Goal: Task Accomplishment & Management: Use online tool/utility

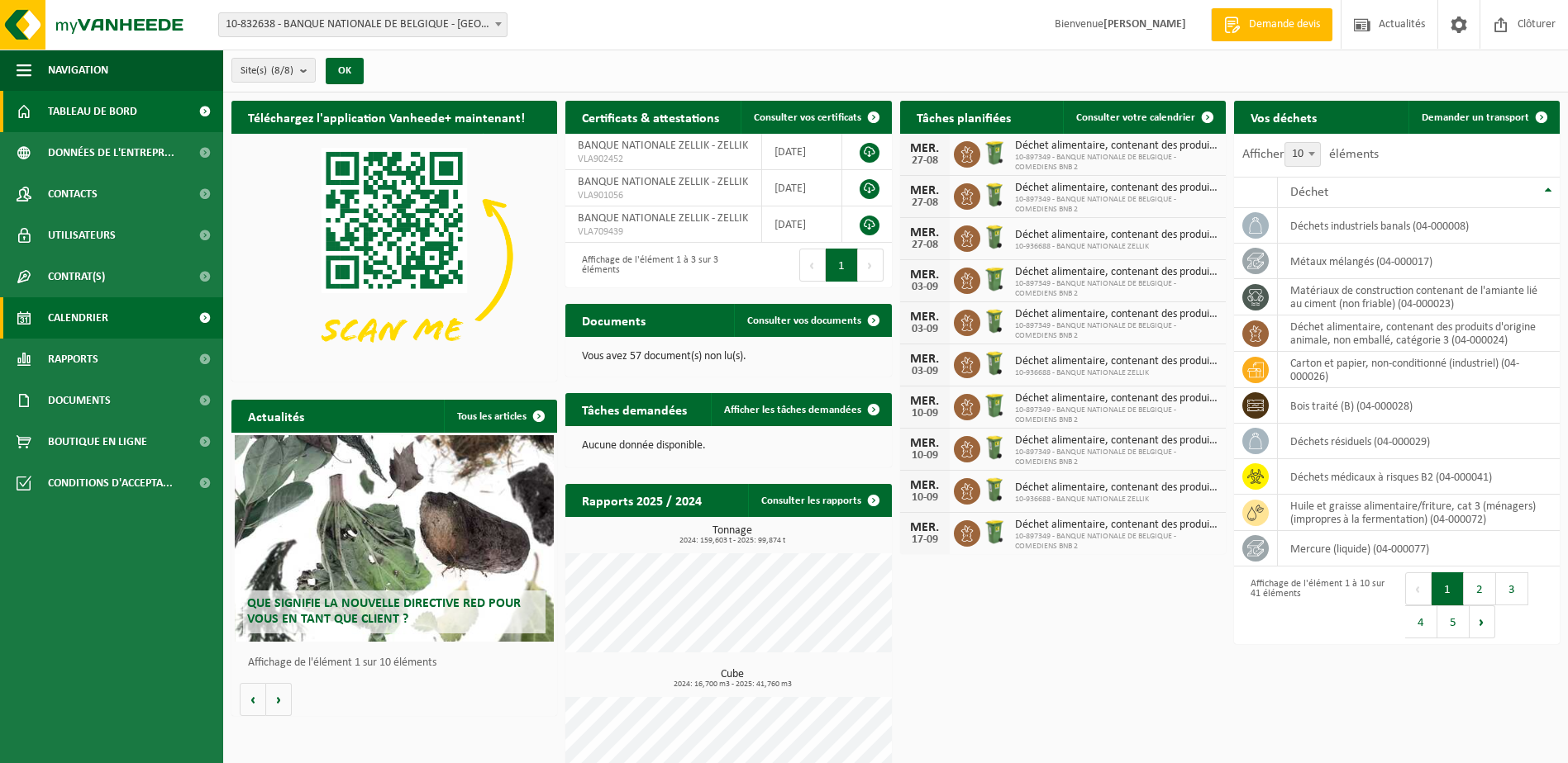
click at [78, 312] on span "Calendrier" at bounding box center [77, 318] width 60 height 42
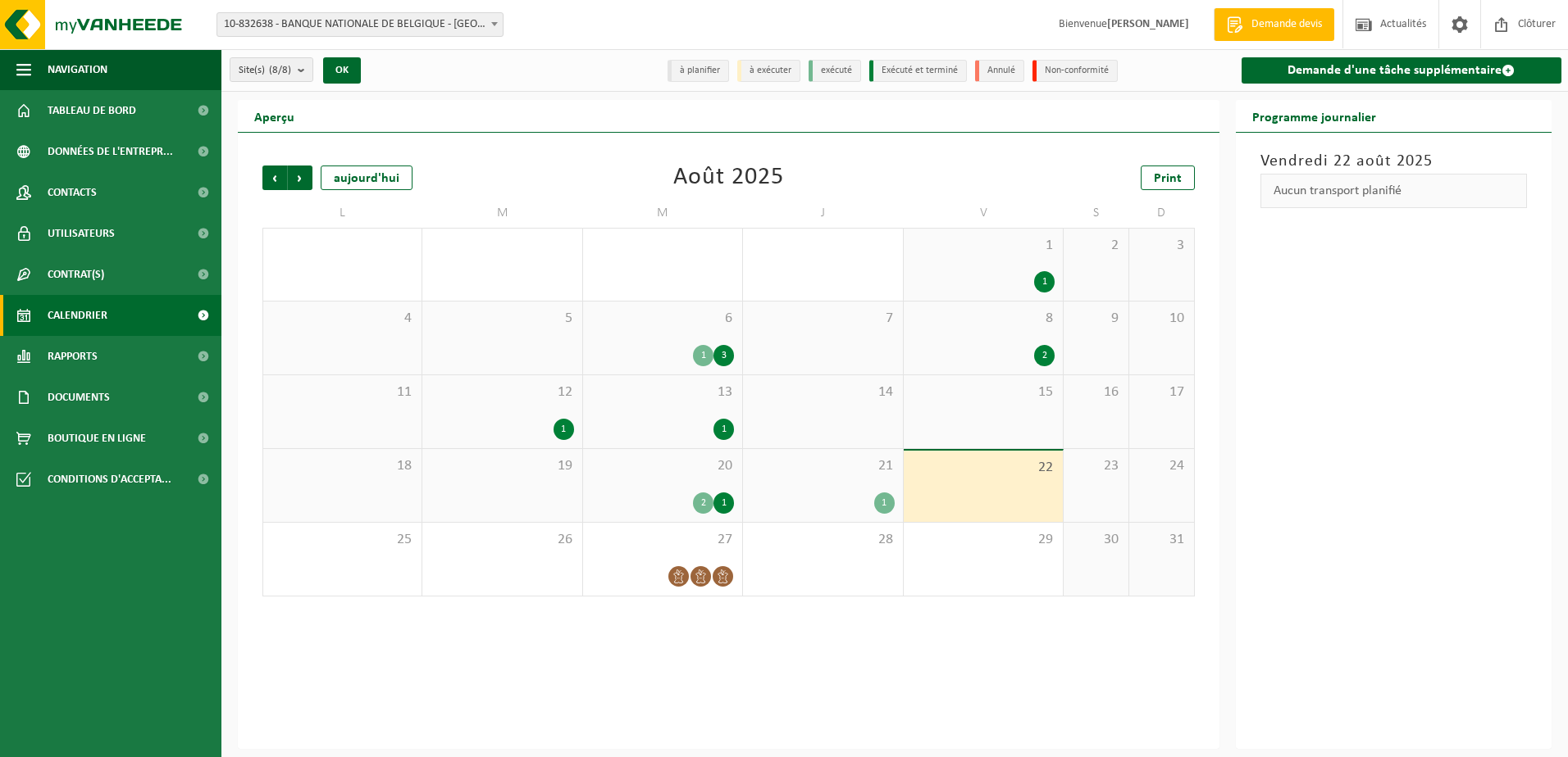
click at [721, 501] on div "1" at bounding box center [724, 503] width 21 height 22
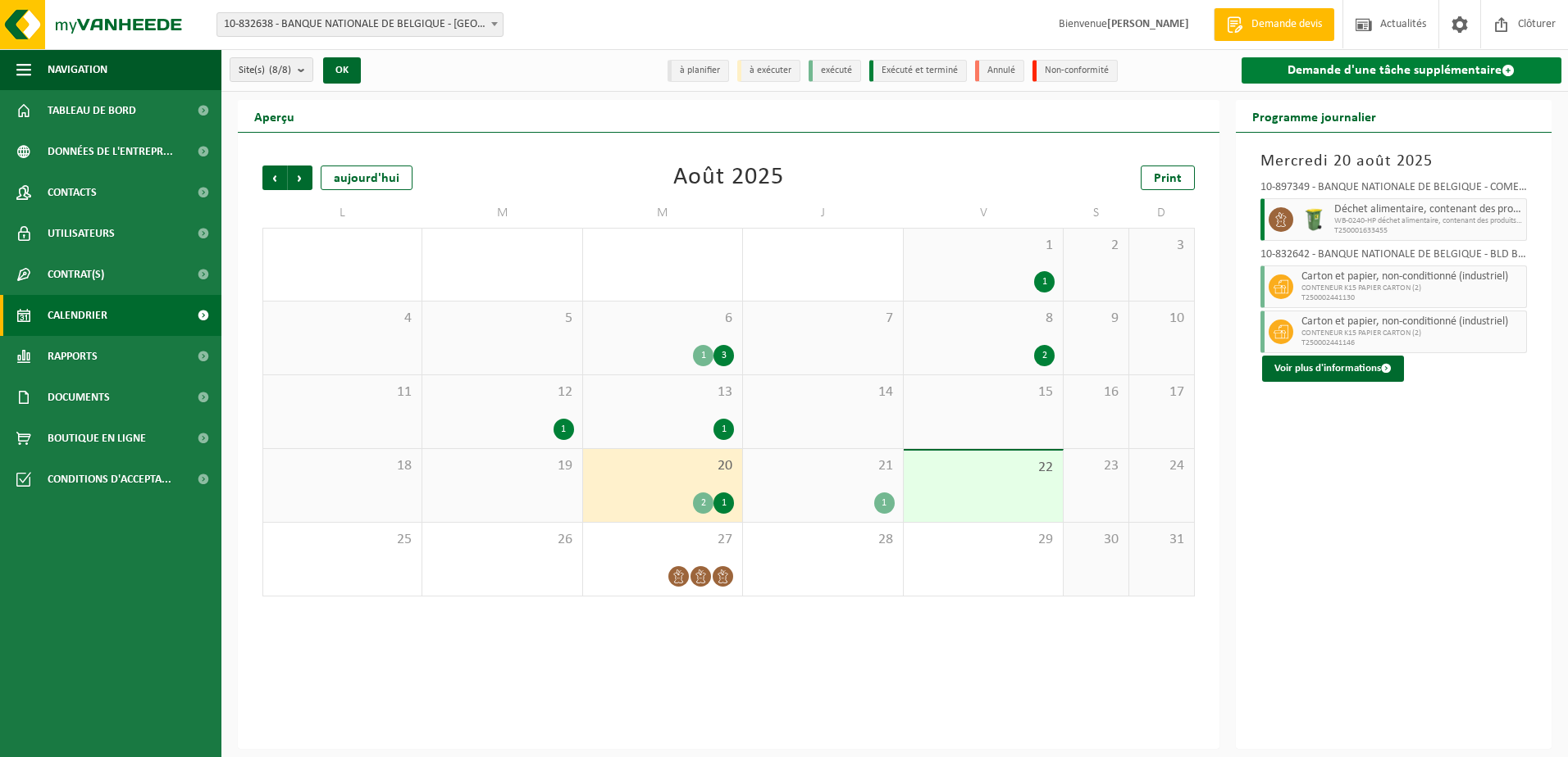
click at [1507, 72] on span at bounding box center [1508, 70] width 13 height 13
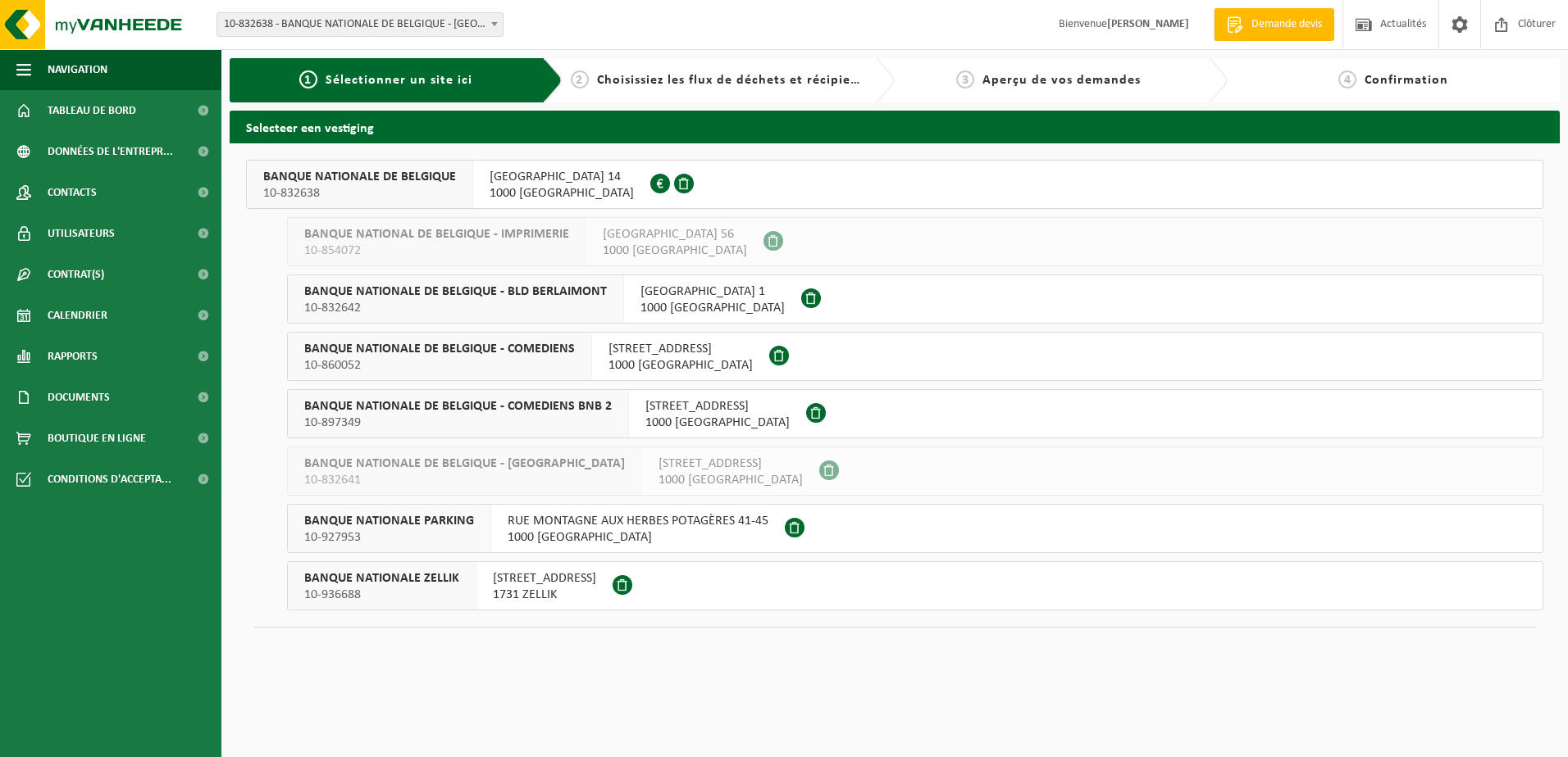
click at [416, 292] on span "BANQUE NATIONALE DE BELGIQUE - BLD BERLAIMONT" at bounding box center [455, 291] width 303 height 16
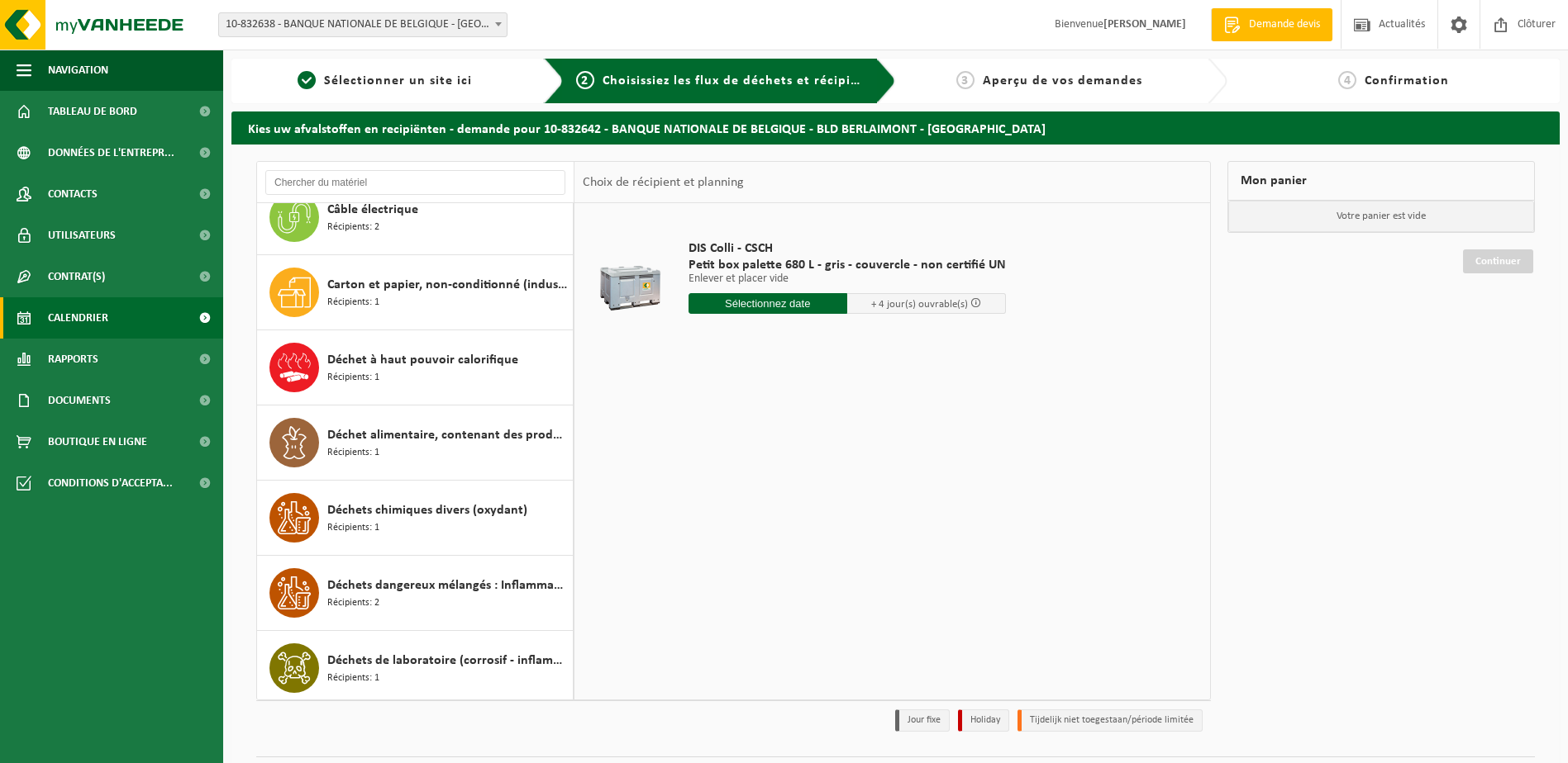
click at [85, 317] on span "Calendrier" at bounding box center [77, 318] width 60 height 42
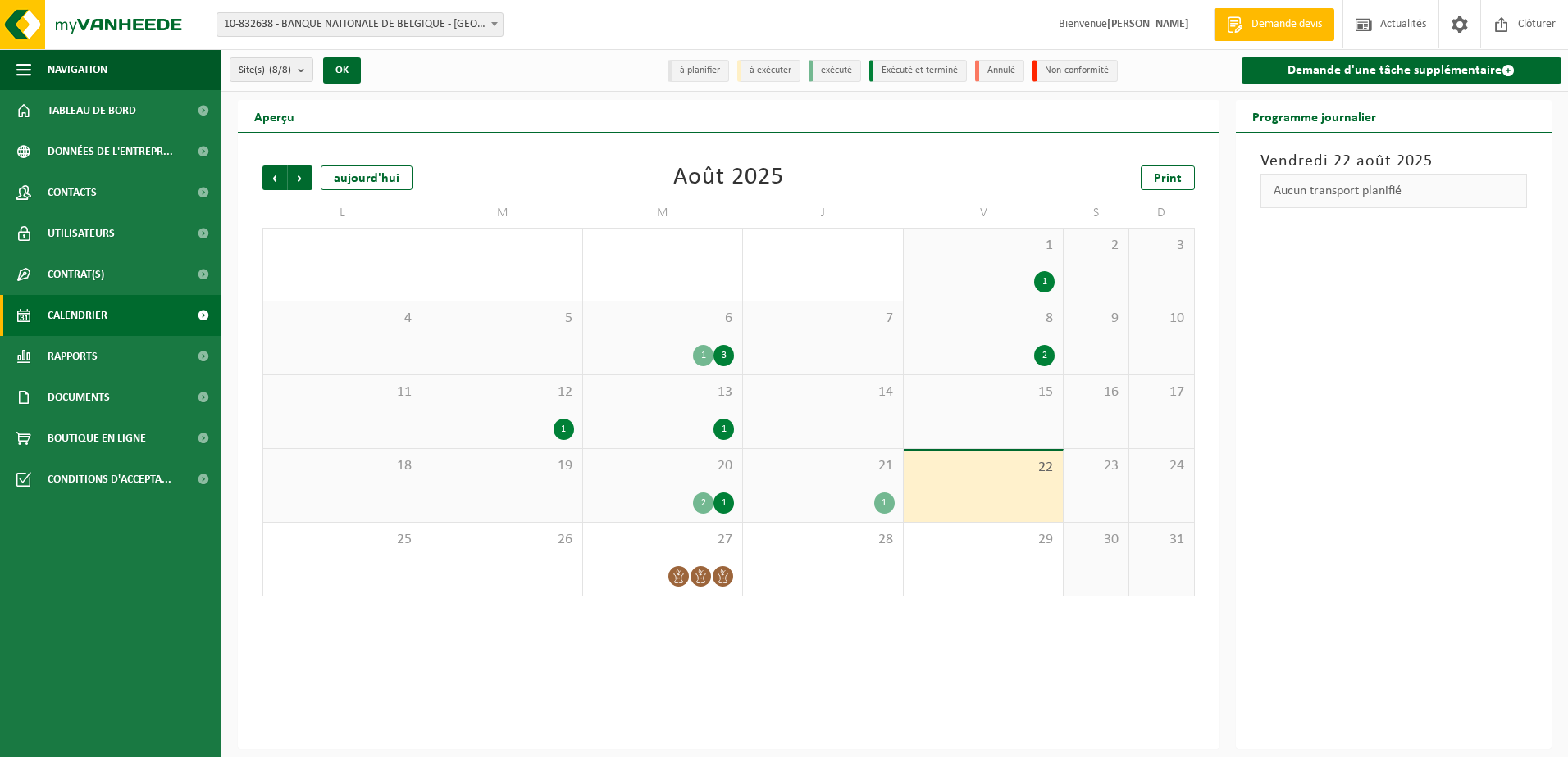
click at [701, 506] on div "2" at bounding box center [703, 503] width 21 height 22
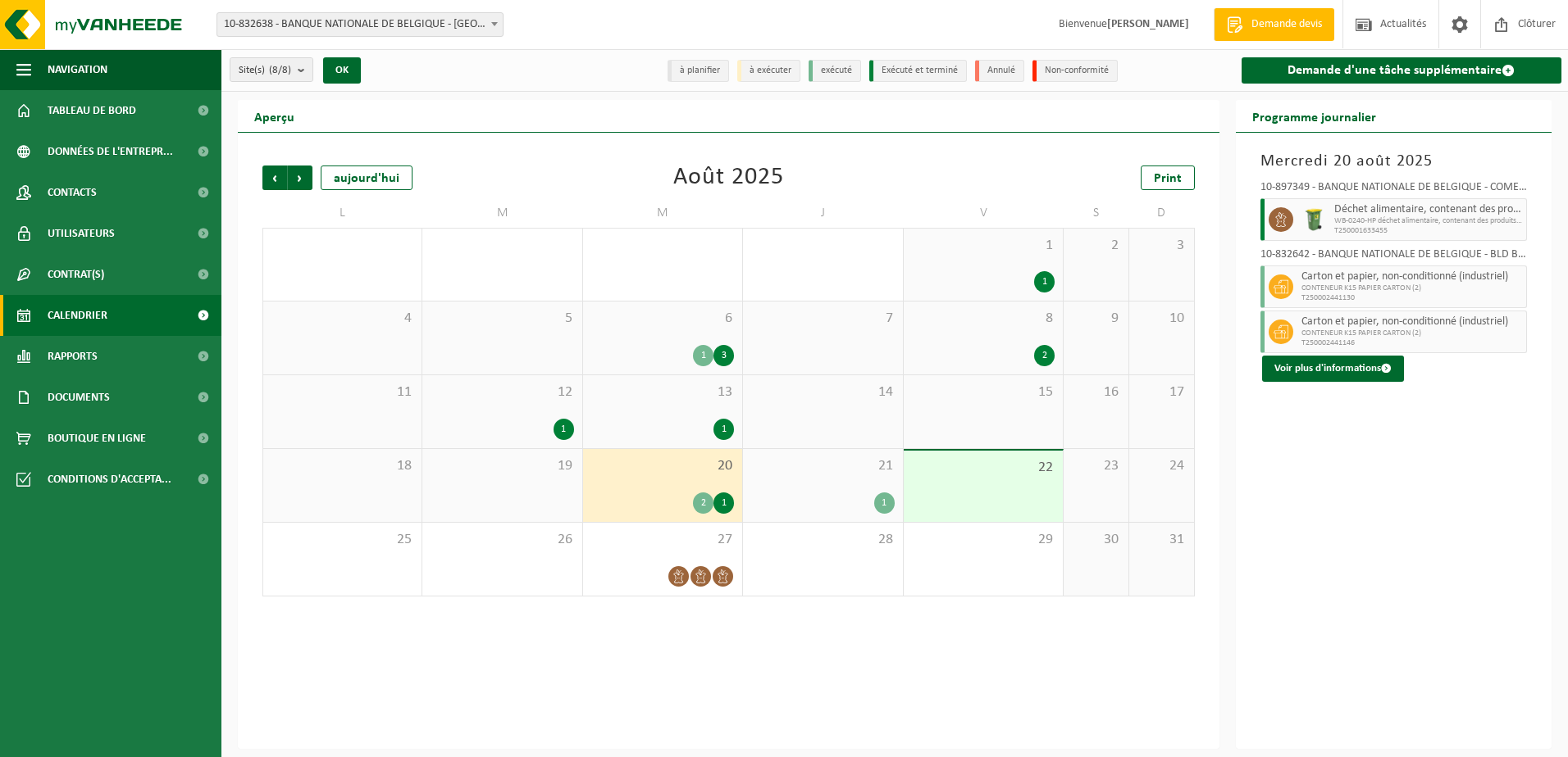
click at [724, 359] on div "3" at bounding box center [724, 355] width 21 height 22
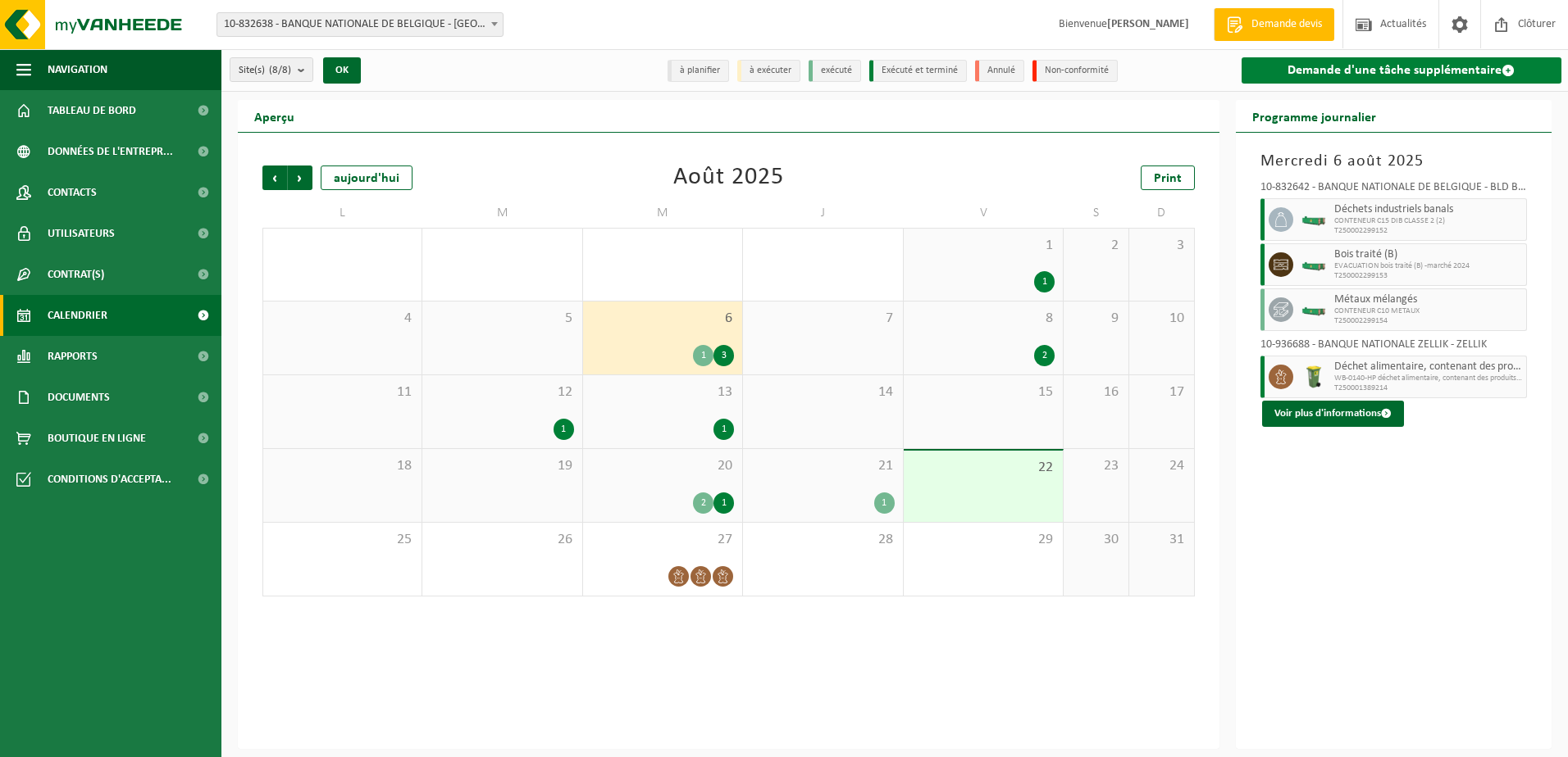
click at [1379, 66] on link "Demande d'une tâche supplémentaire" at bounding box center [1402, 71] width 321 height 26
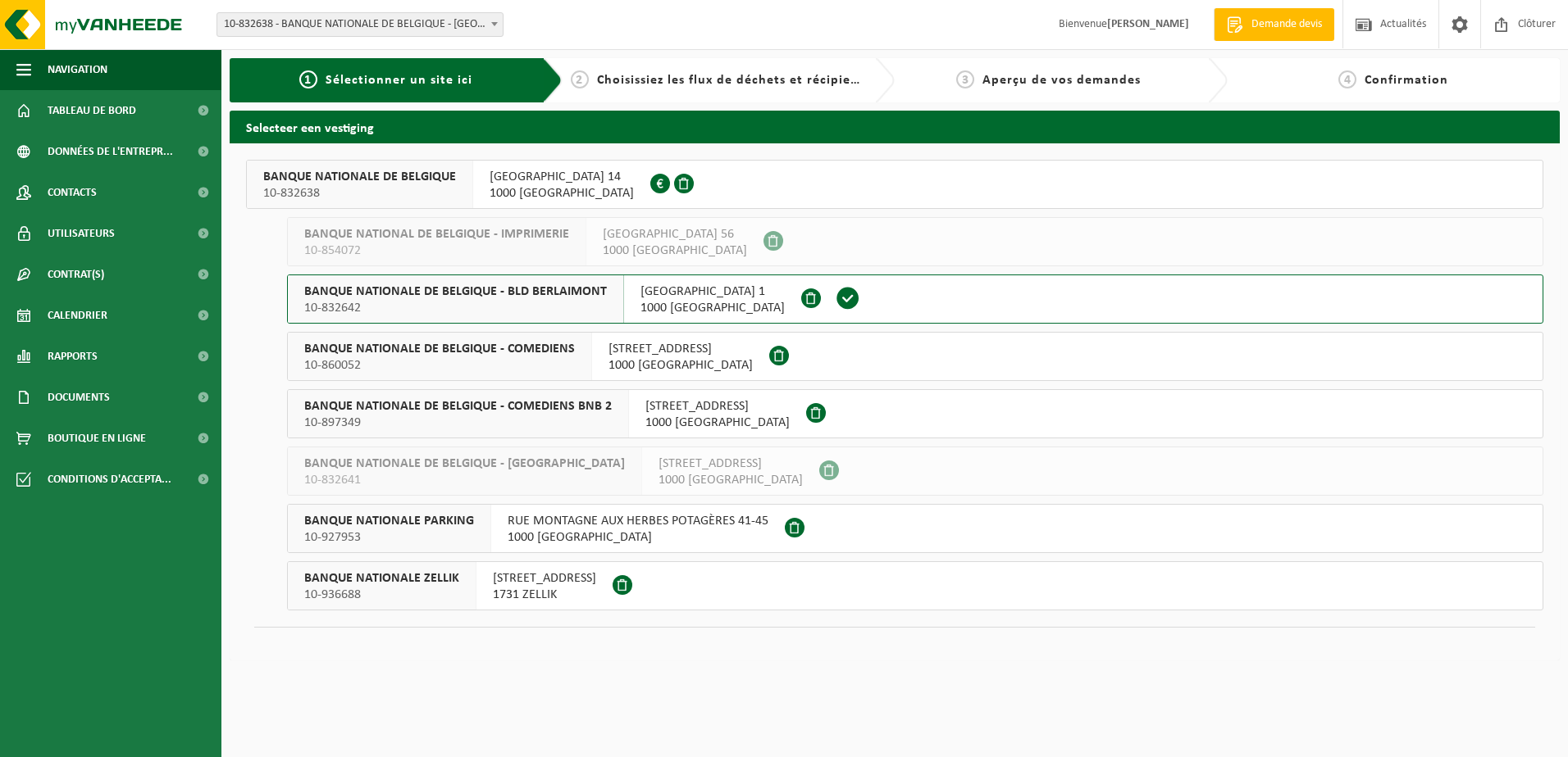
click at [480, 291] on span "BANQUE NATIONALE DE BELGIQUE - BLD BERLAIMONT" at bounding box center [455, 291] width 303 height 16
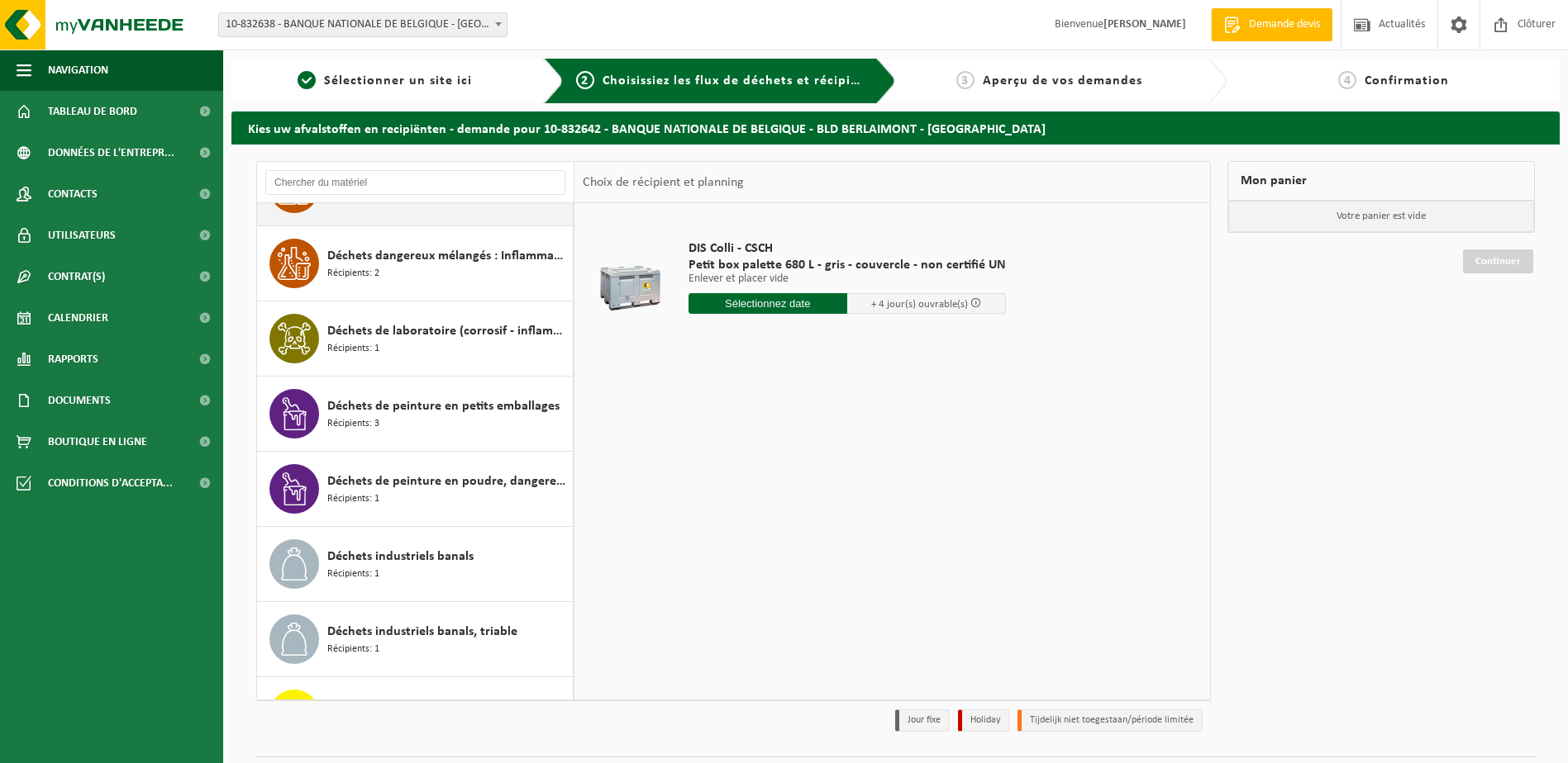
scroll to position [661, 0]
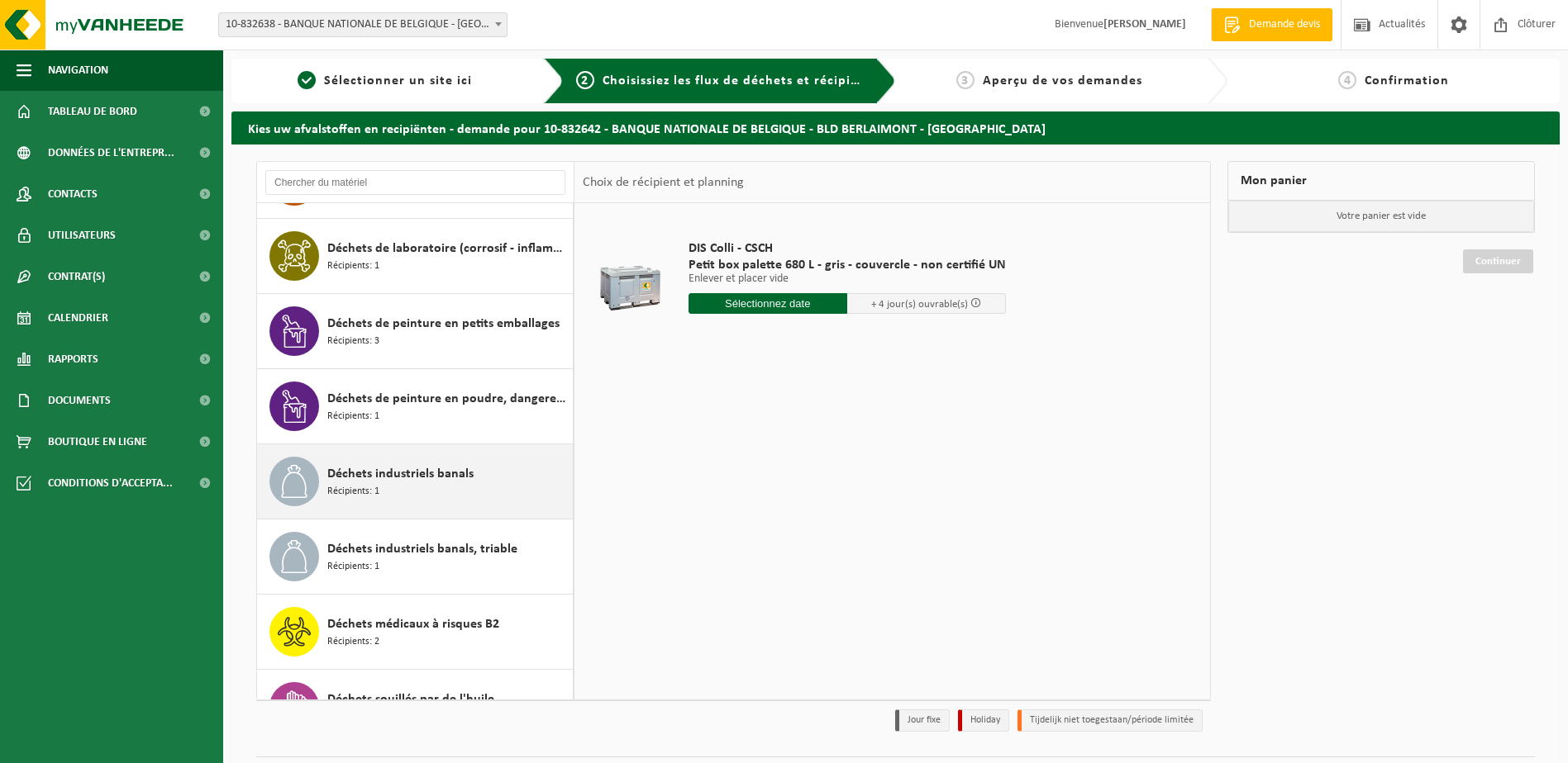
click at [370, 478] on span "Déchets industriels banals" at bounding box center [400, 474] width 146 height 20
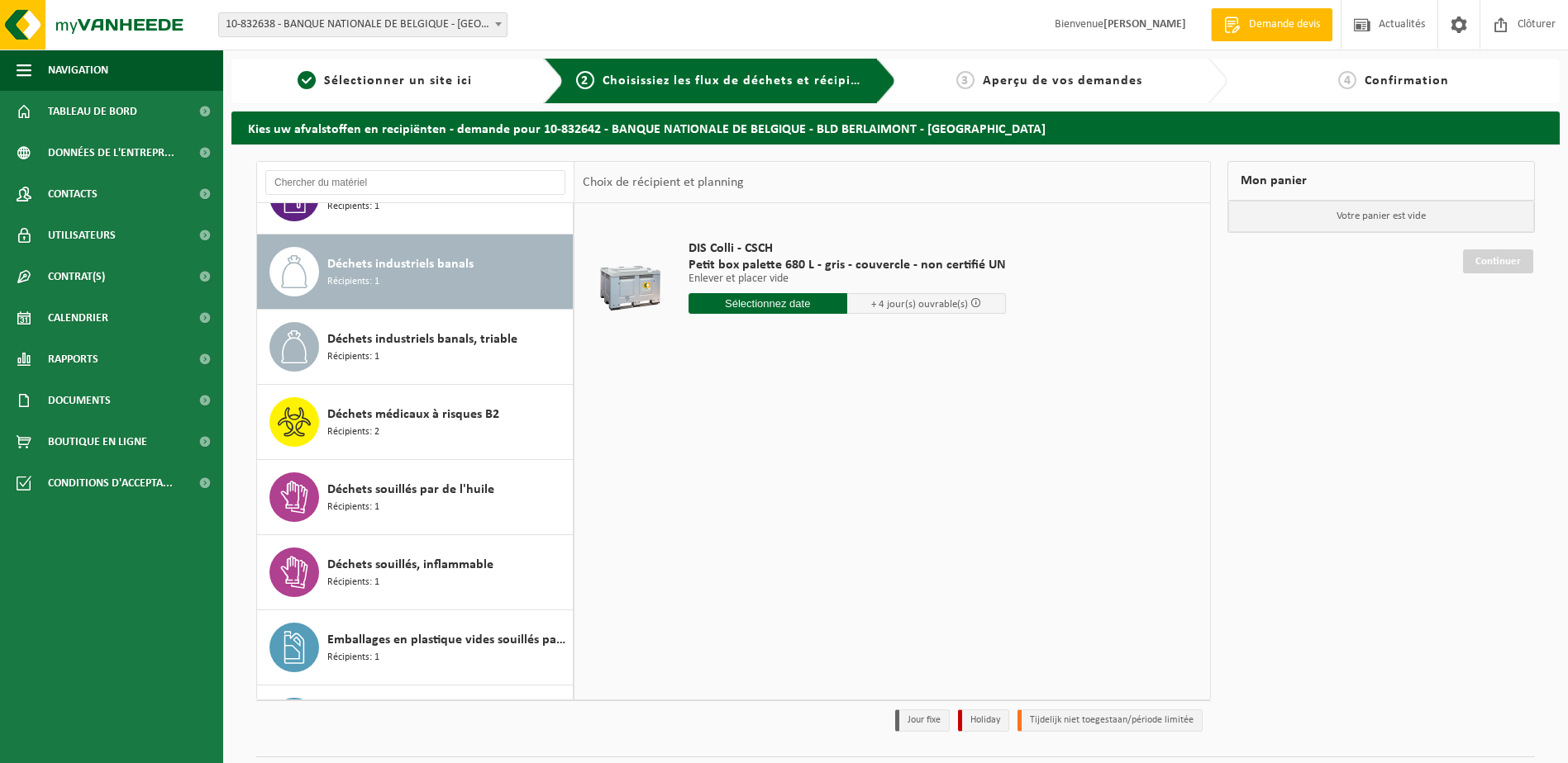
scroll to position [902, 0]
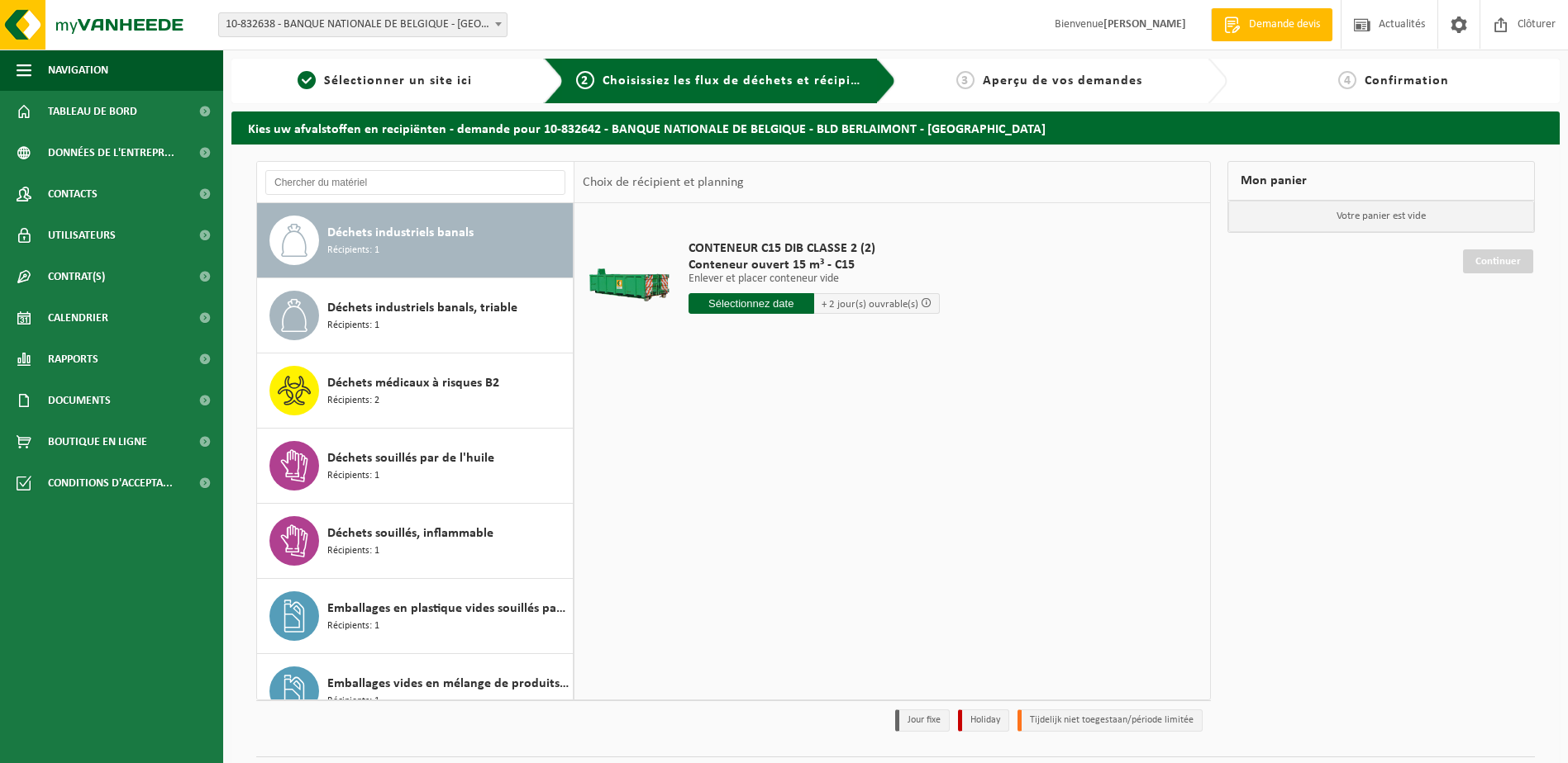
click at [739, 308] on input "text" at bounding box center [751, 304] width 126 height 21
click at [729, 505] on div "26" at bounding box center [732, 503] width 29 height 26
type input "à partir de 2025-08-26"
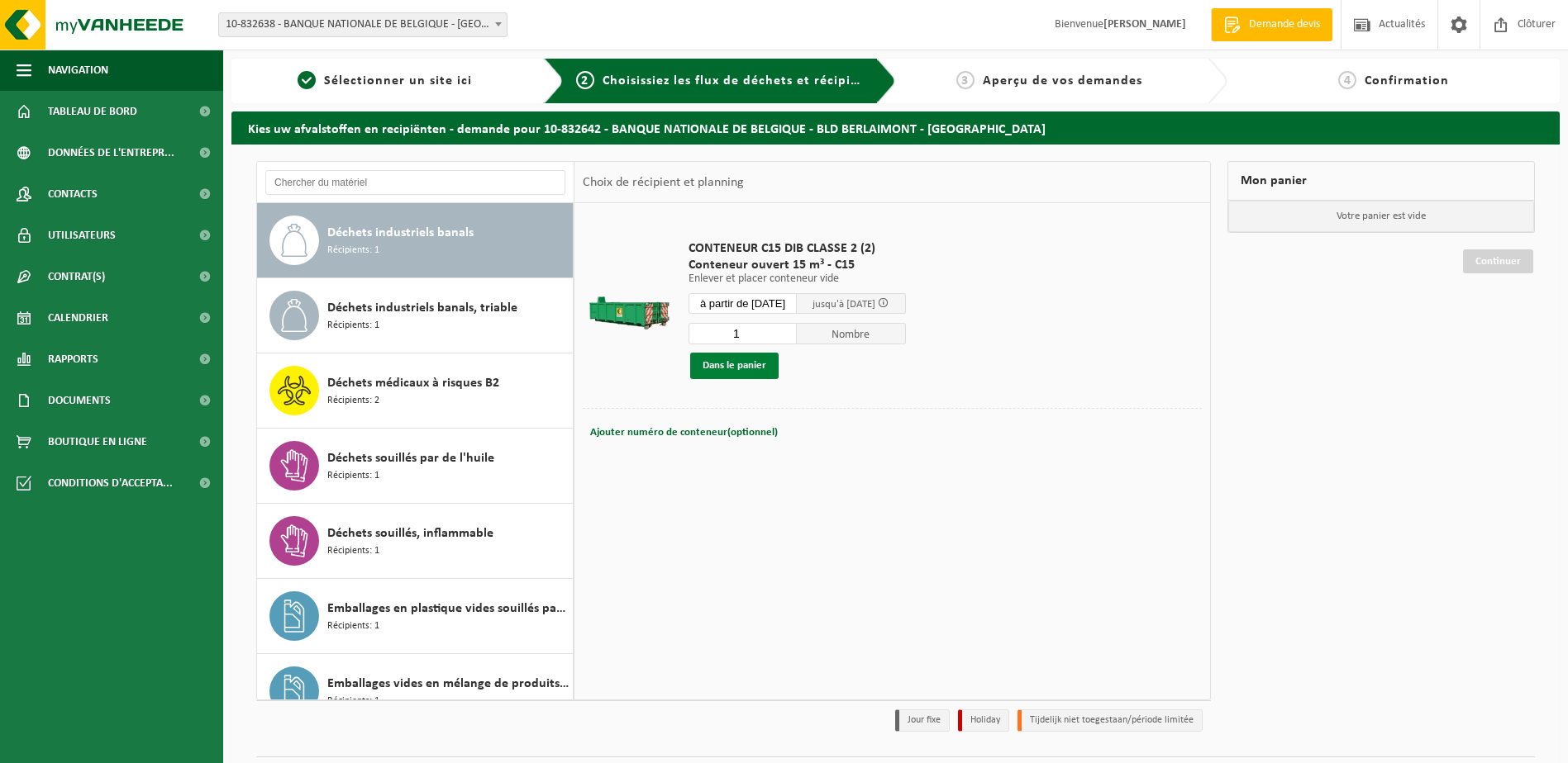
click at [738, 369] on button "Dans le panier" at bounding box center [734, 366] width 89 height 26
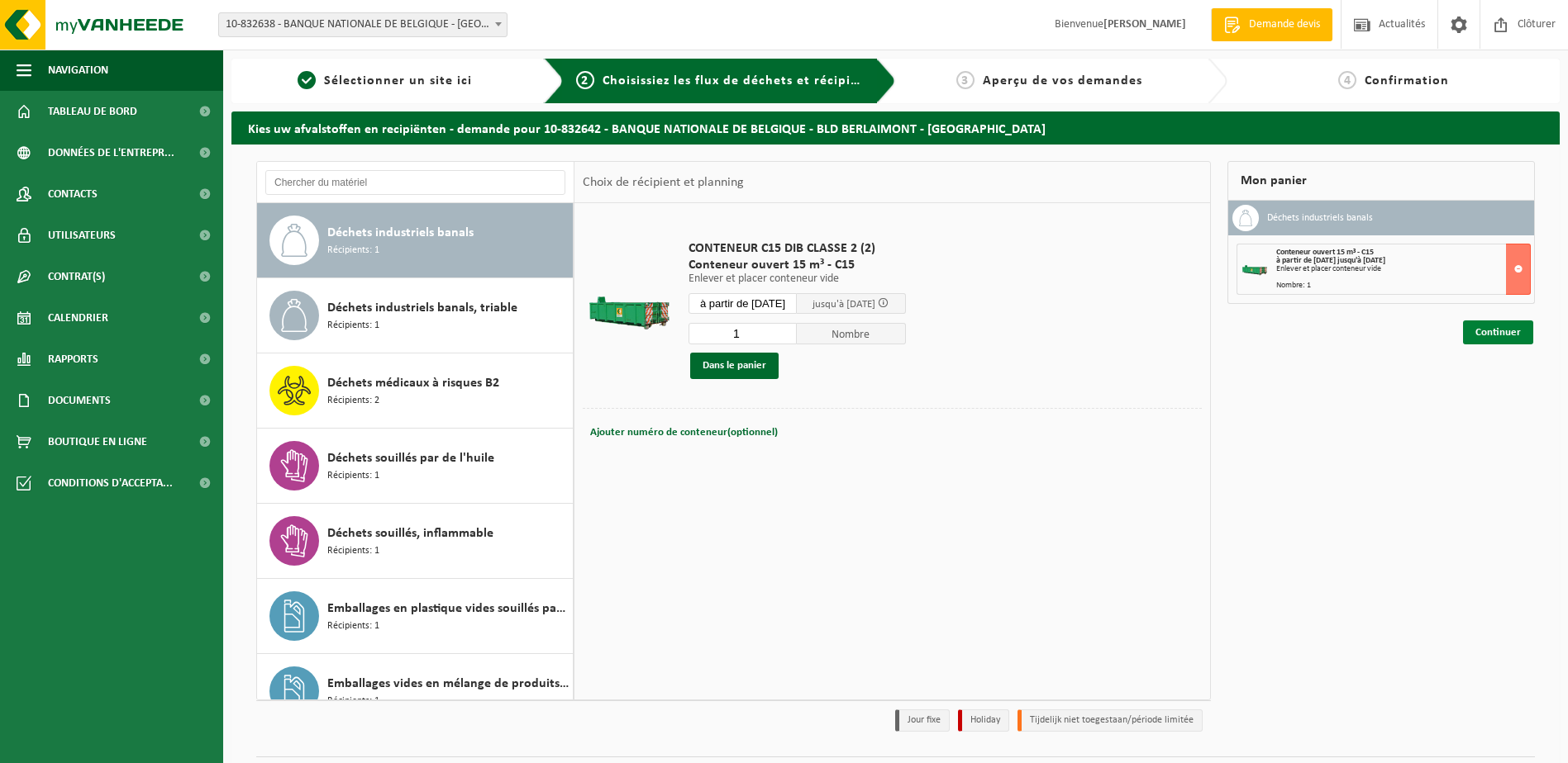
click at [1499, 336] on link "Continuer" at bounding box center [1498, 333] width 70 height 24
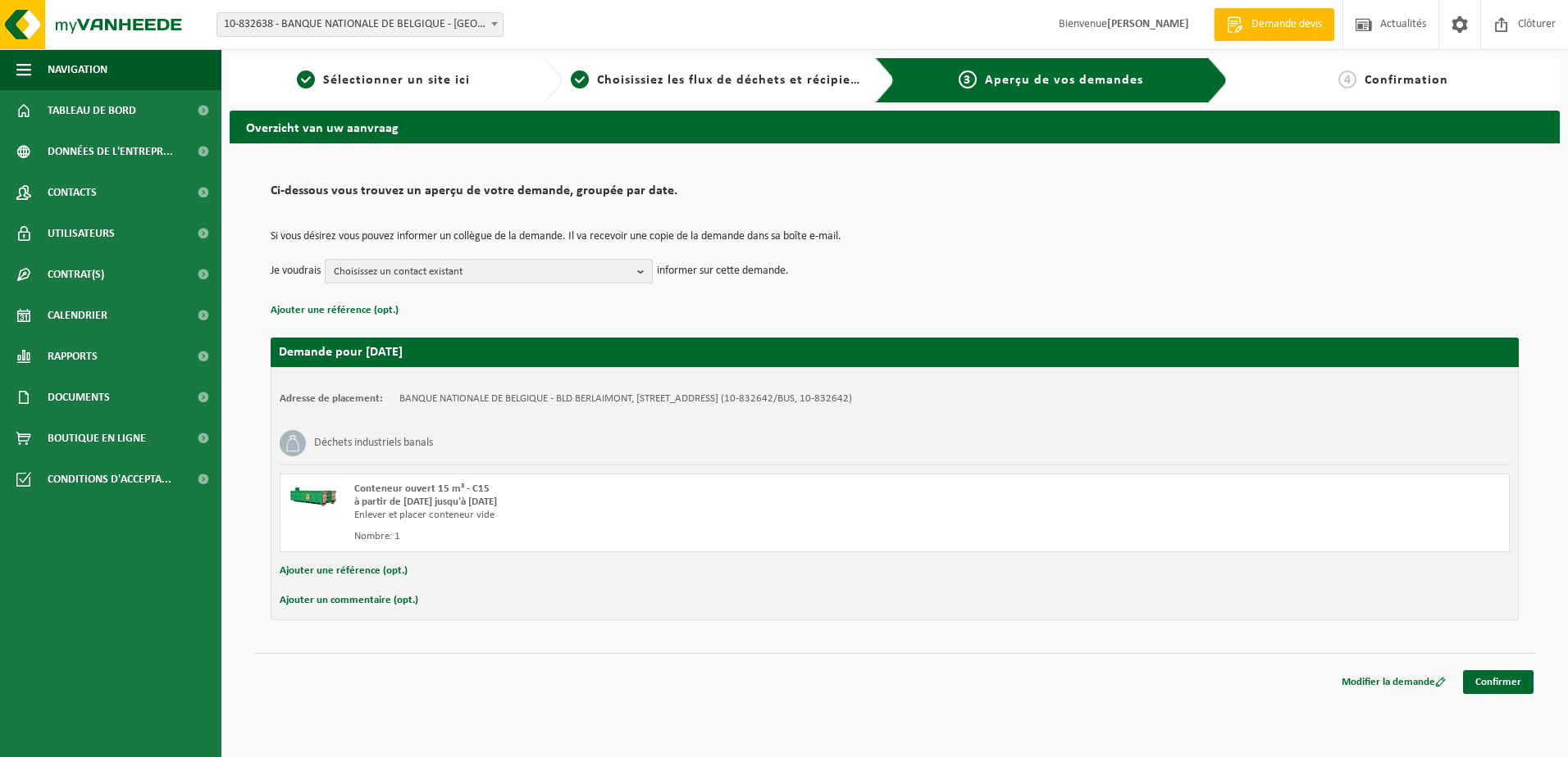
click at [641, 272] on b "button" at bounding box center [644, 271] width 15 height 23
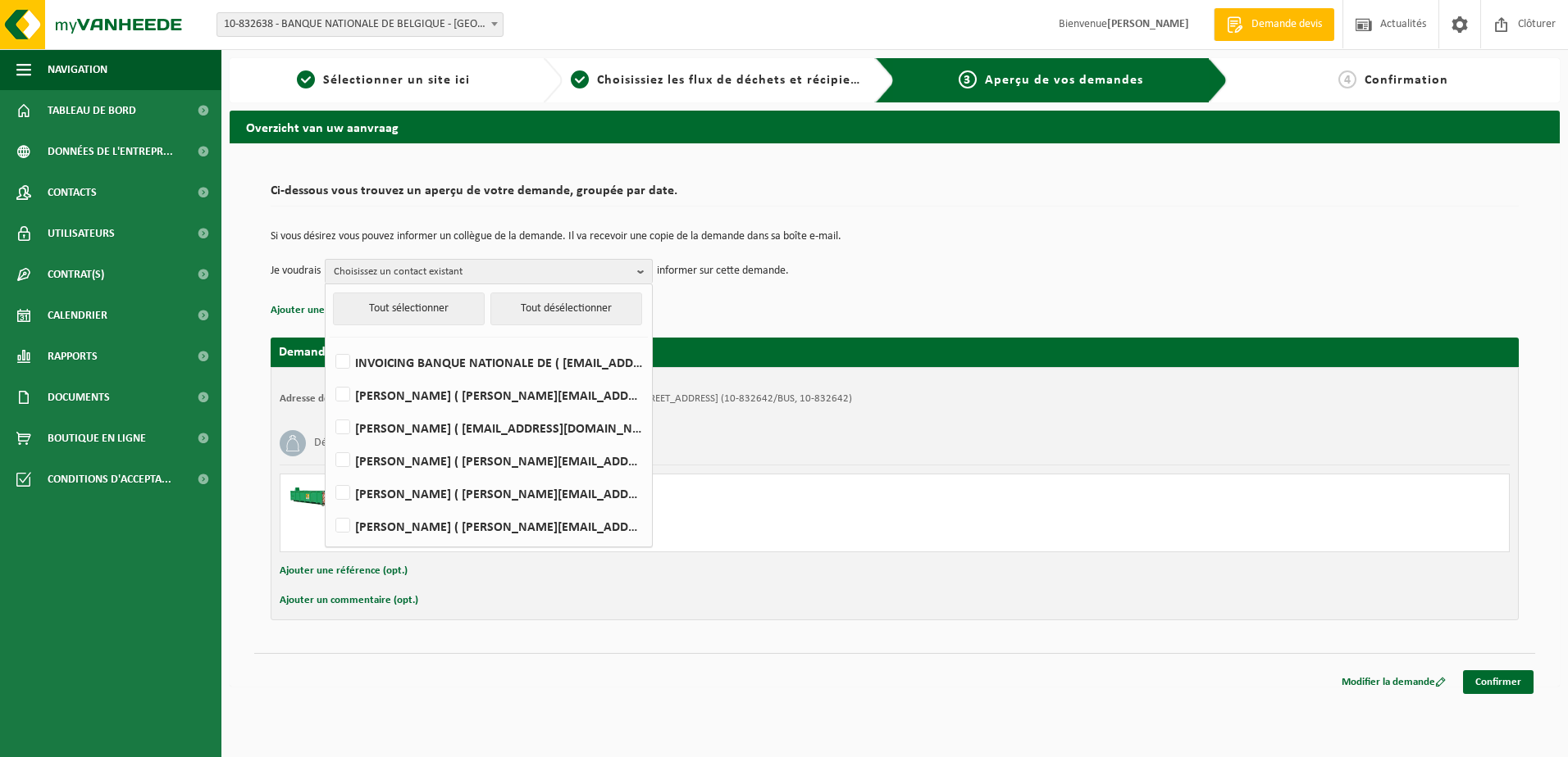
drag, startPoint x: 944, startPoint y: 274, endPoint x: 901, endPoint y: 262, distance: 44.6
click at [944, 272] on td "Je voudrais Choisissez un contact existant Tout sélectionner Tout désélectionne…" at bounding box center [894, 271] width 1248 height 25
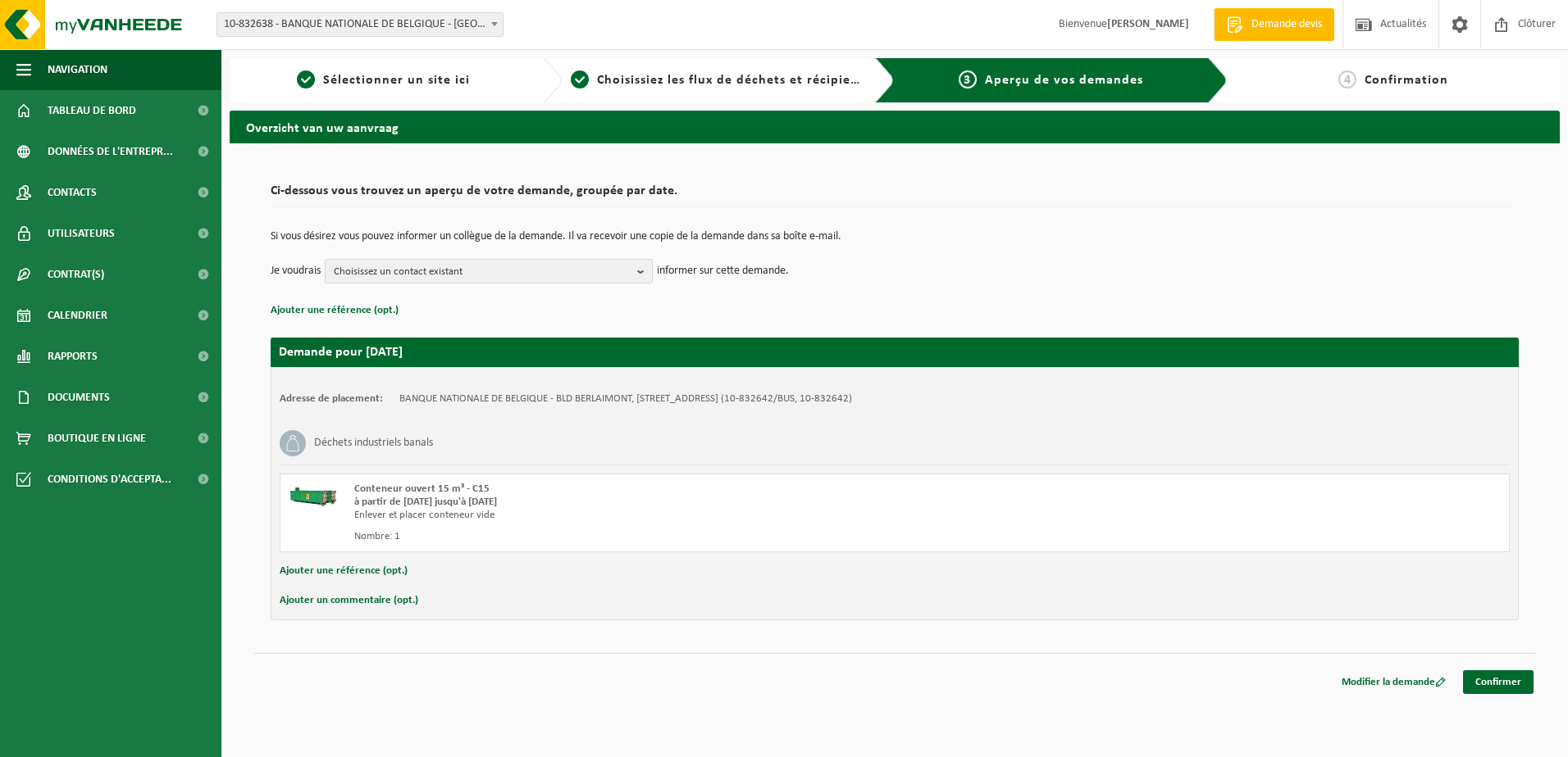
click at [645, 271] on b "button" at bounding box center [644, 271] width 15 height 23
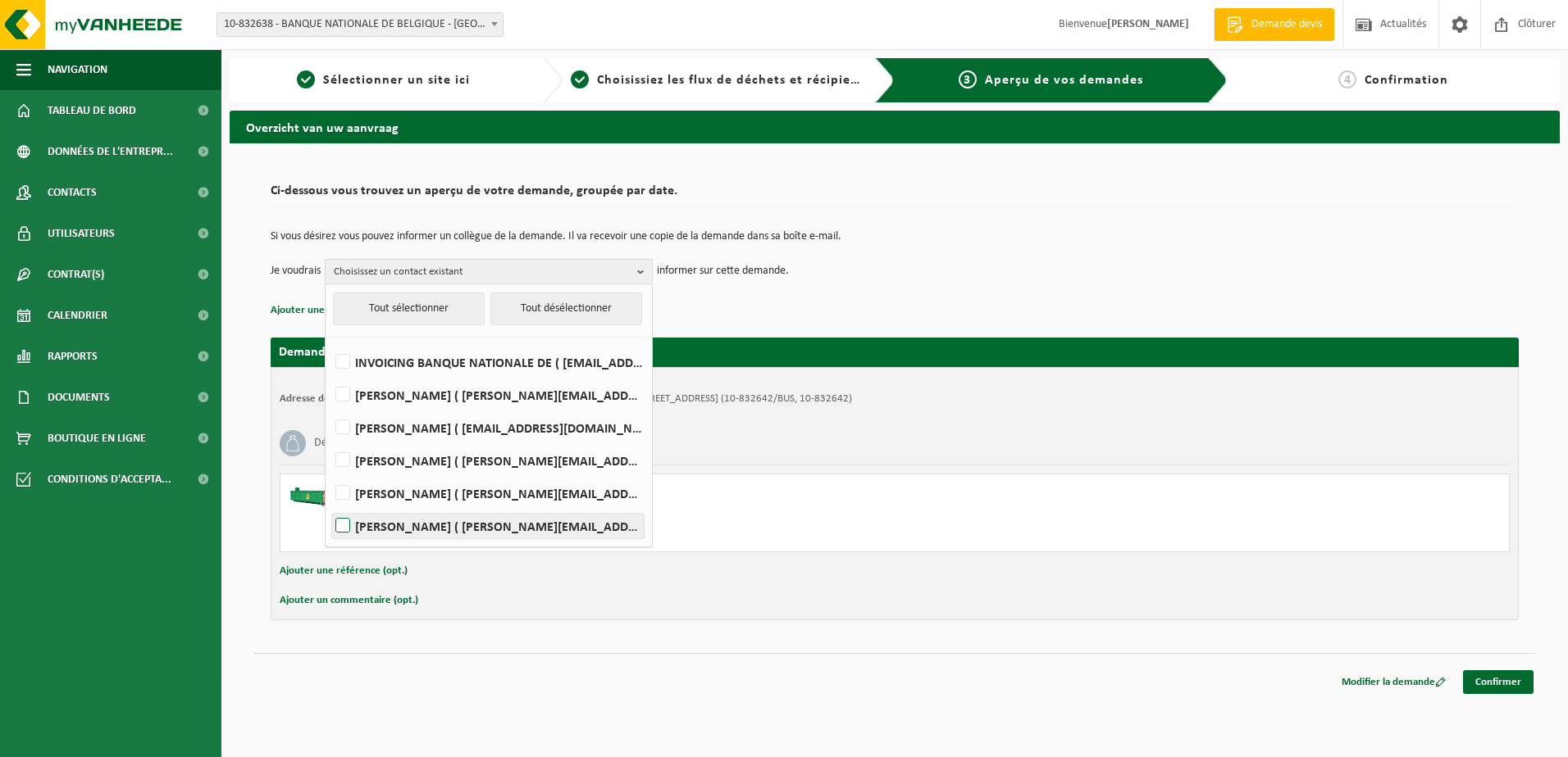
click at [419, 529] on label "Brigitte VANDEN BOSCH ( brigitte.vandenbosch@nbb.be )" at bounding box center [487, 526] width 311 height 25
click at [329, 506] on input "Brigitte VANDEN BOSCH ( brigitte.vandenbosch@nbb.be )" at bounding box center [329, 505] width 1 height 1
checkbox input "true"
click at [1098, 234] on p "Si vous désirez vous pouvez informer un collègue de la demande. Il va recevoir …" at bounding box center [894, 236] width 1248 height 11
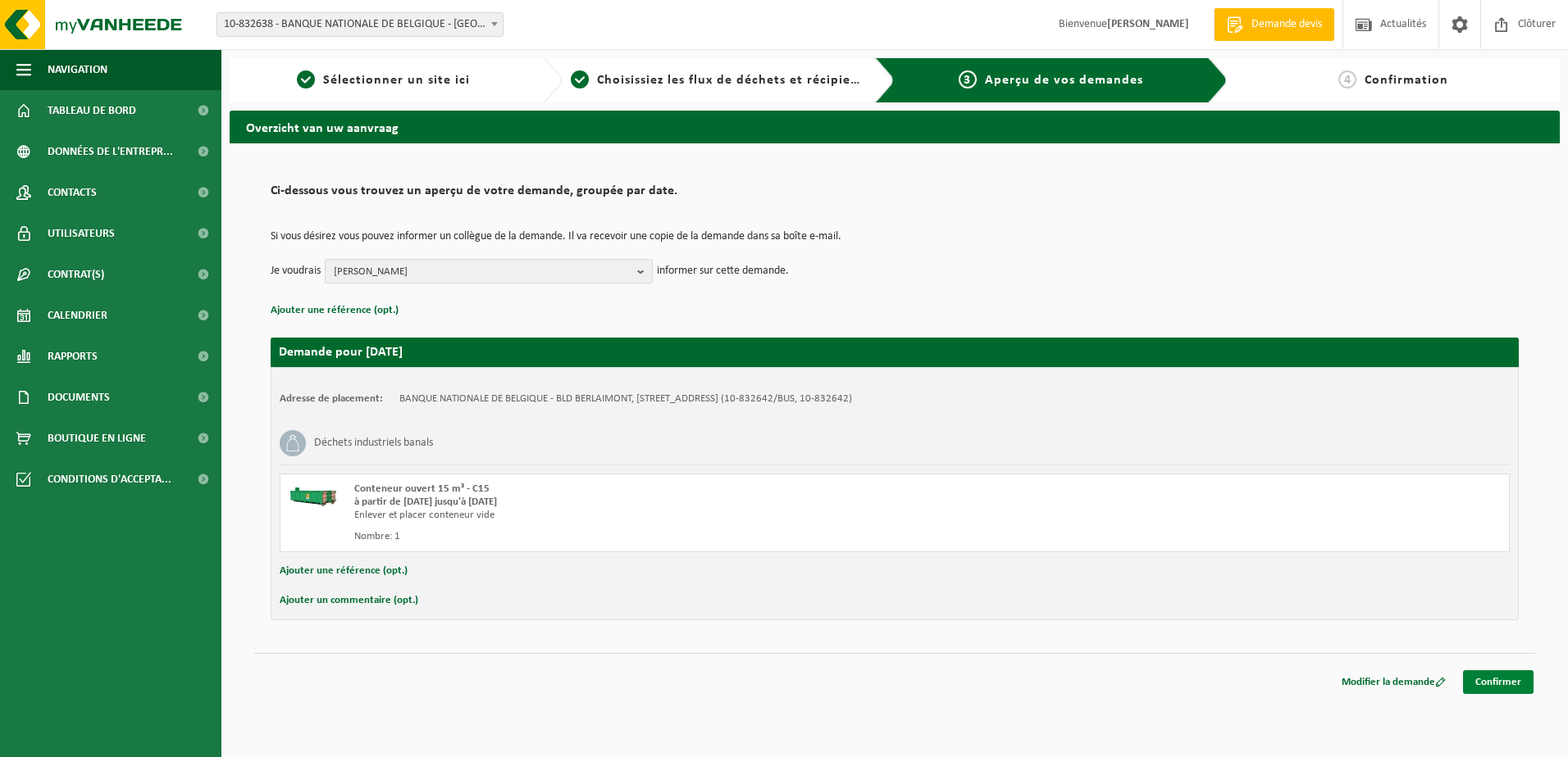
click at [1490, 681] on link "Confirmer" at bounding box center [1498, 683] width 71 height 24
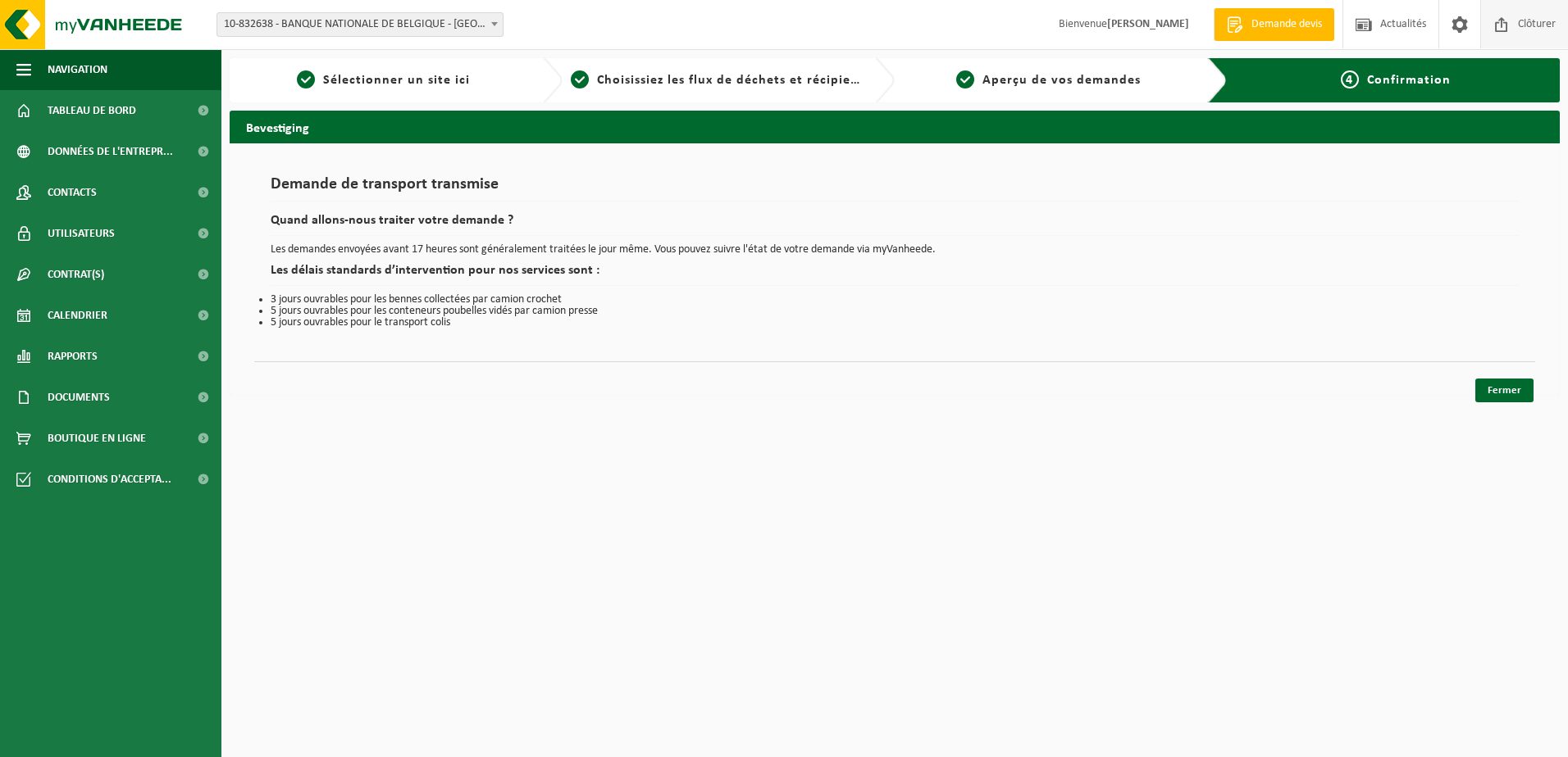
click at [1535, 22] on span "Clôturer" at bounding box center [1536, 24] width 46 height 48
